Goal: Find specific page/section: Find specific page/section

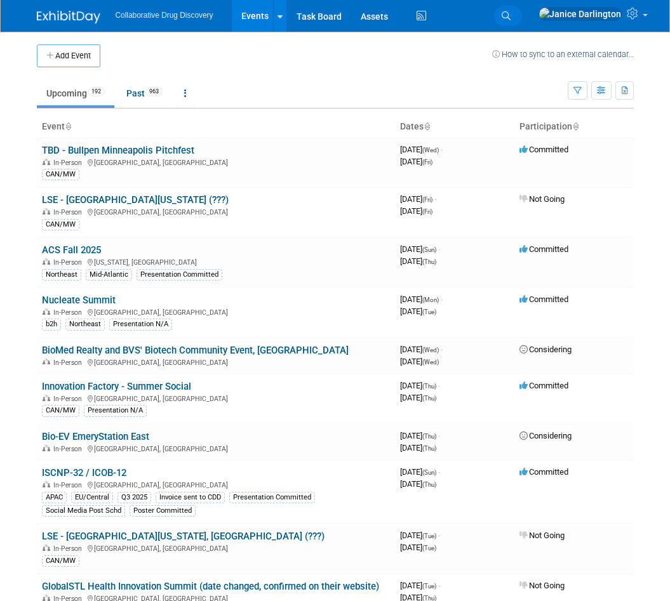
click at [522, 15] on link "Search" at bounding box center [508, 16] width 28 height 20
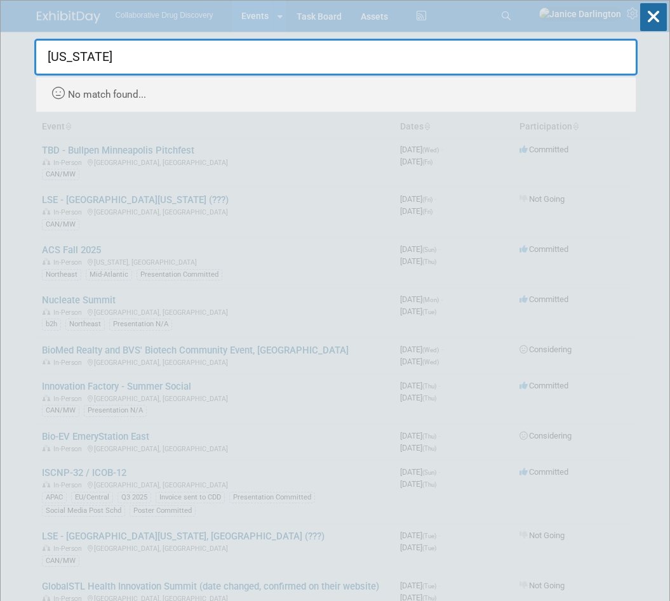
click at [121, 57] on input "[US_STATE]" at bounding box center [335, 57] width 603 height 37
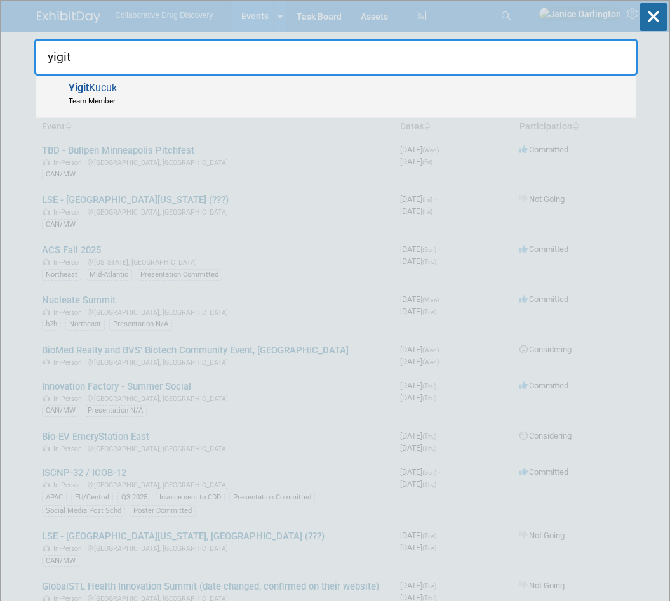
type input "yigit"
click at [110, 95] on span "Team Member" at bounding box center [93, 100] width 48 height 11
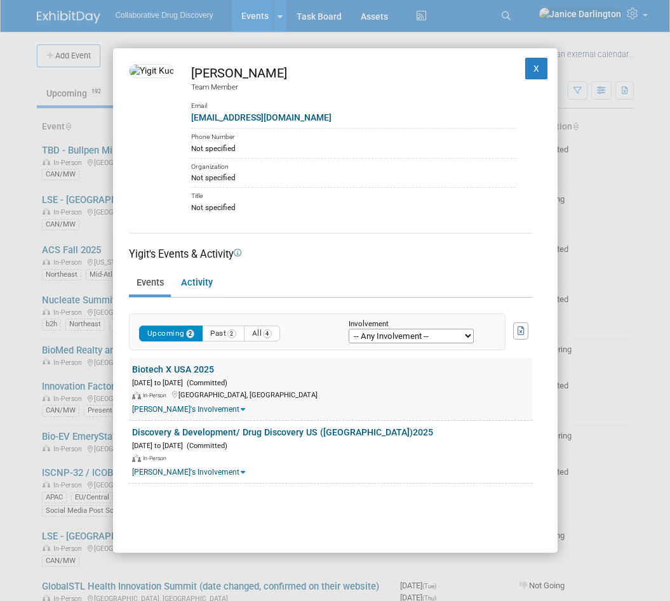
click at [179, 374] on link "Biotech X USA 2025" at bounding box center [173, 369] width 82 height 10
